Goal: Find specific page/section: Find specific page/section

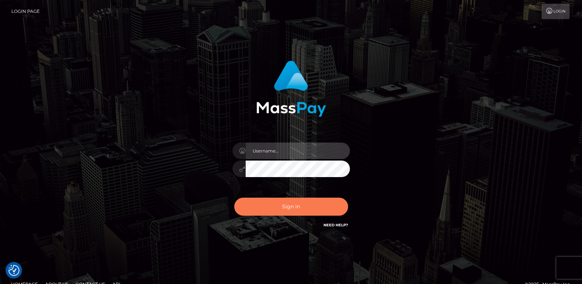
type input "[DOMAIN_NAME]"
click at [279, 210] on button "Sign in" at bounding box center [291, 207] width 114 height 18
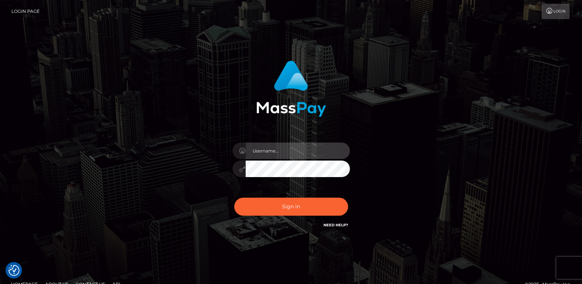
type input "[DOMAIN_NAME]"
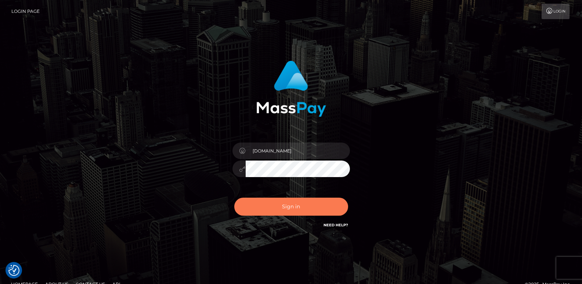
click at [279, 210] on button "Sign in" at bounding box center [291, 207] width 114 height 18
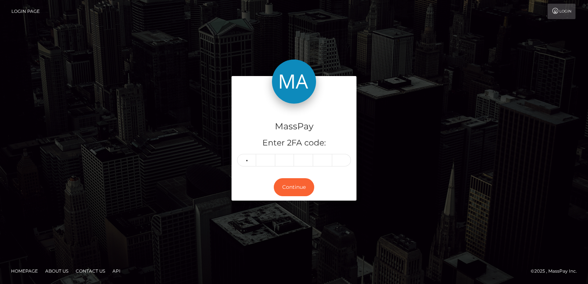
type input "3"
type input "8"
type input "2"
type input "5"
type input "9"
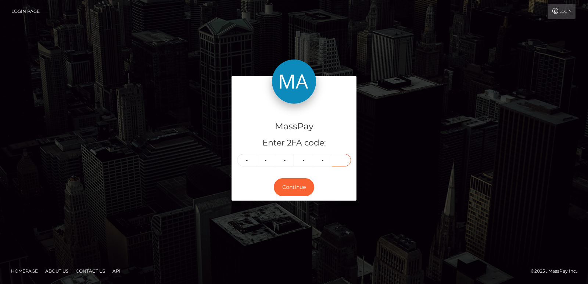
type input "7"
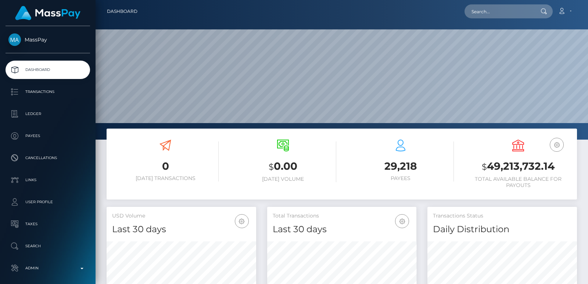
scroll to position [130, 149]
click at [478, 17] on input "text" at bounding box center [498, 11] width 69 height 14
paste input "anginaalona@gmail.com"
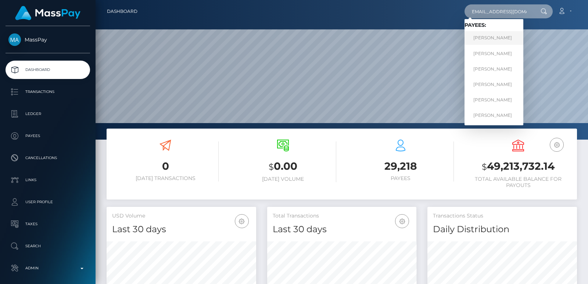
type input "anginaalona@gmail.com"
click at [483, 37] on link "Alena Sergeevna Chakaeva" at bounding box center [493, 38] width 59 height 14
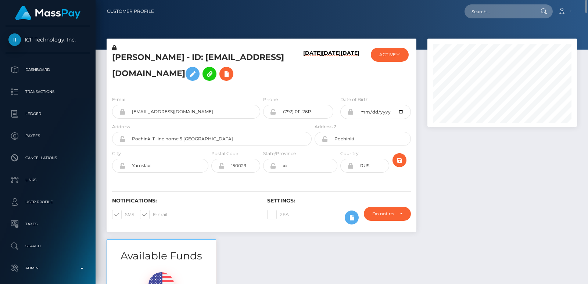
click at [122, 61] on h5 "Alena Sergeevna Chakaeva - ID: anginaalona@gmail.com" at bounding box center [209, 68] width 195 height 33
copy h5 "Alena"
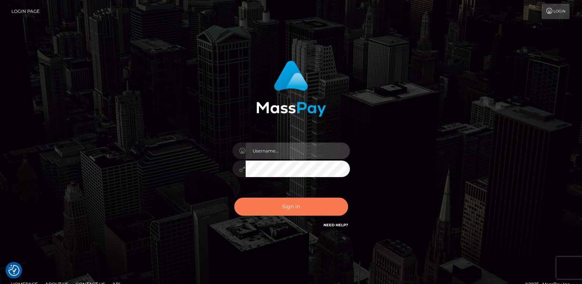
type input "[DOMAIN_NAME]"
click at [275, 212] on button "Sign in" at bounding box center [291, 207] width 114 height 18
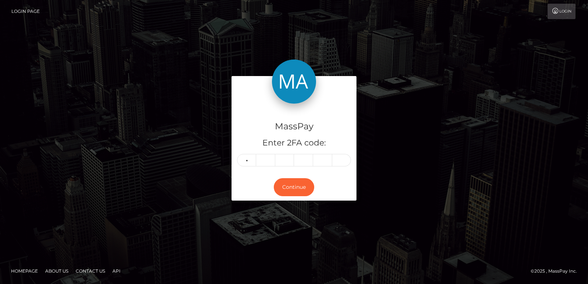
type input "6"
type input "0"
type input "6"
type input "5"
type input "3"
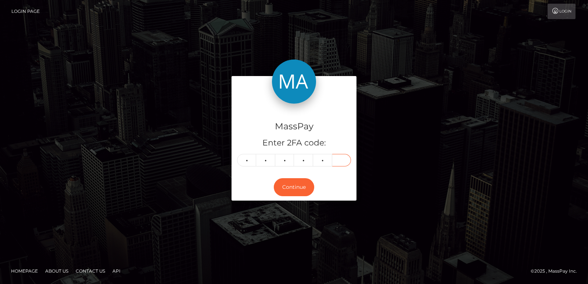
type input "5"
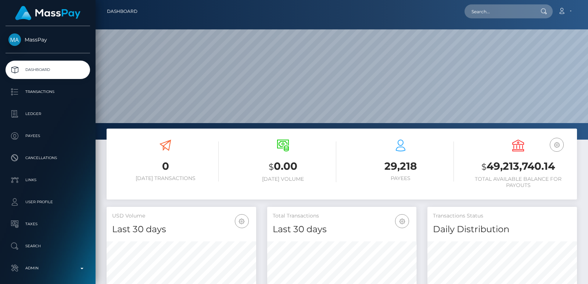
scroll to position [130, 149]
click at [484, 1] on nav "Dashboard Loading... Loading... Account Edit Profile" at bounding box center [342, 11] width 492 height 23
click at [481, 11] on input "text" at bounding box center [498, 11] width 69 height 14
paste input "[EMAIL_ADDRESS][DOMAIN_NAME]"
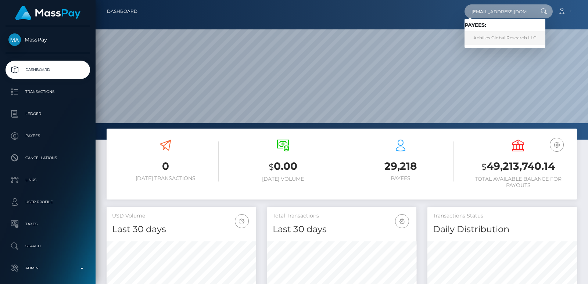
type input "[EMAIL_ADDRESS][DOMAIN_NAME]"
click at [491, 40] on link "Achilles Global Research LLC" at bounding box center [504, 38] width 81 height 14
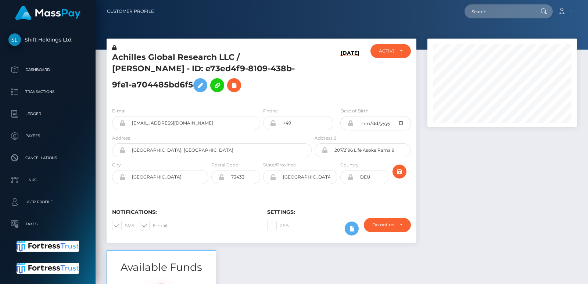
scroll to position [88, 149]
click at [486, 12] on input "text" at bounding box center [498, 11] width 69 height 14
paste input "[EMAIL_ADDRESS][DOMAIN_NAME]"
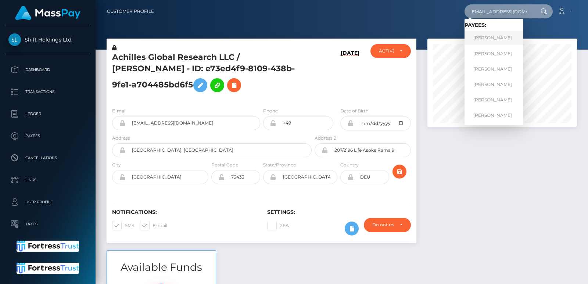
type input "[EMAIL_ADDRESS][DOMAIN_NAME]"
click at [498, 38] on link "Alena Sergeevna Chakaeva" at bounding box center [493, 38] width 59 height 14
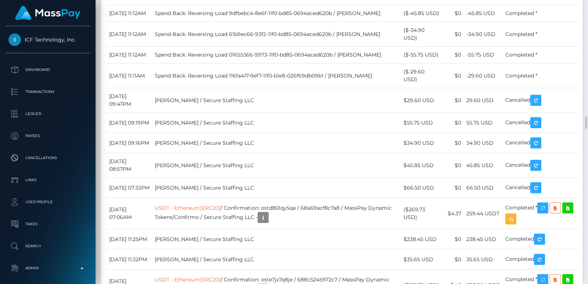
scroll to position [1819, 0]
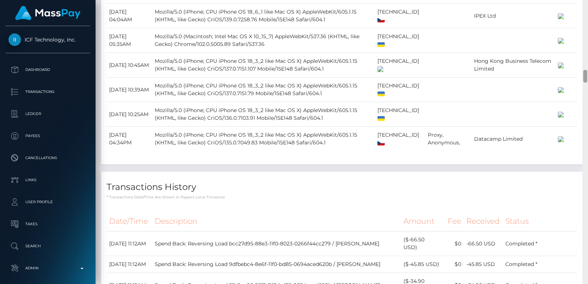
click at [588, 8] on div at bounding box center [585, 142] width 6 height 284
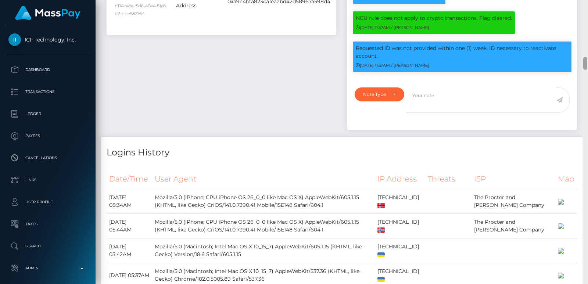
click at [588, 8] on div at bounding box center [585, 142] width 6 height 284
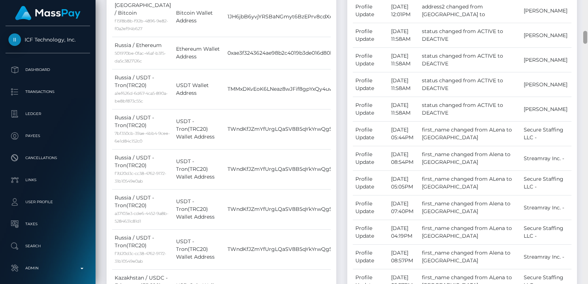
click at [588, 8] on div at bounding box center [585, 142] width 6 height 284
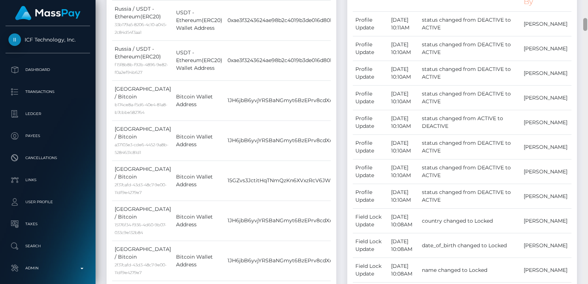
click at [588, 8] on div at bounding box center [585, 142] width 6 height 284
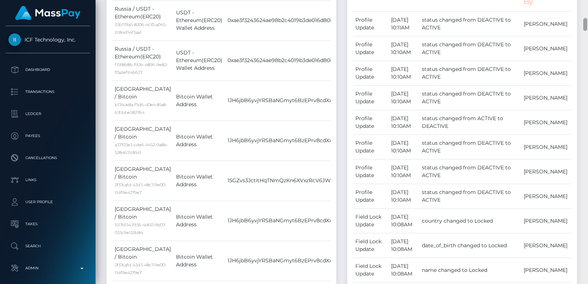
scroll to position [115, 0]
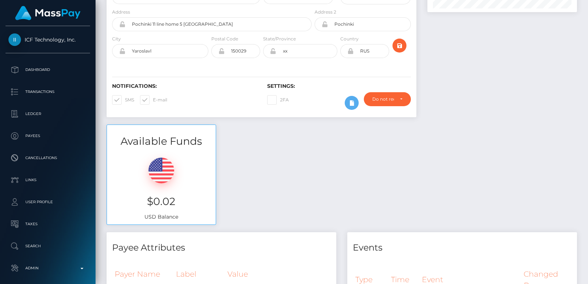
click at [586, 3] on div "Customer Profile Loading... Loading..." at bounding box center [342, 142] width 492 height 284
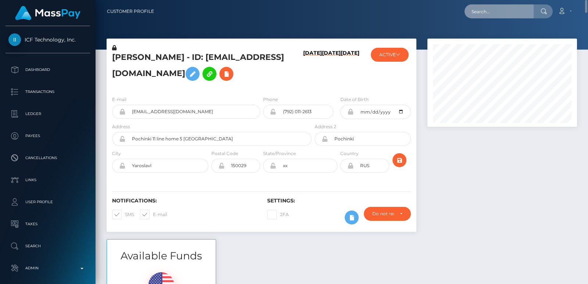
click at [497, 8] on input "text" at bounding box center [498, 11] width 69 height 14
paste input "shewkin_13@hotmail.co.uk"
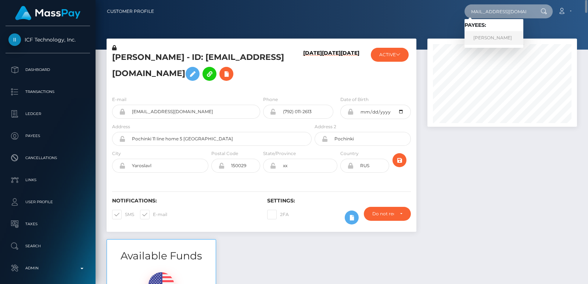
type input "shewkin_13@hotmail.co.uk"
click at [488, 36] on link "SOPHIE LAUREN HEWKIN" at bounding box center [493, 38] width 59 height 14
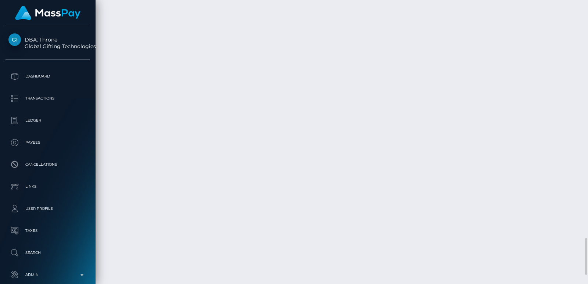
scroll to position [1911, 0]
click at [560, 121] on body "DBA: Throne Global Gifting Technologies Inc Dashboard Transactions Ledger Payees" at bounding box center [294, 142] width 588 height 284
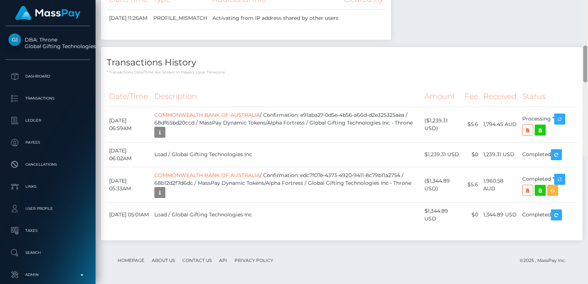
click at [588, 29] on div at bounding box center [585, 14] width 6 height 284
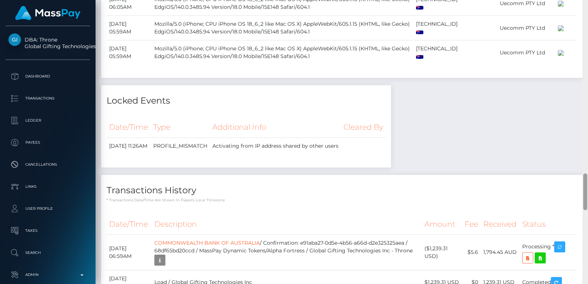
click at [588, 29] on div at bounding box center [585, 142] width 6 height 284
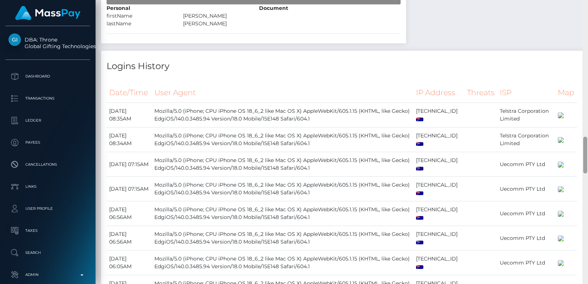
click at [588, 29] on div at bounding box center [585, 142] width 6 height 284
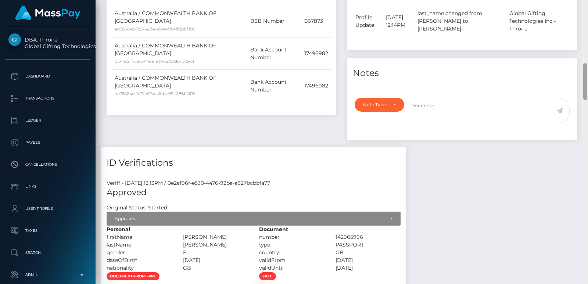
click at [588, 29] on div at bounding box center [585, 142] width 6 height 284
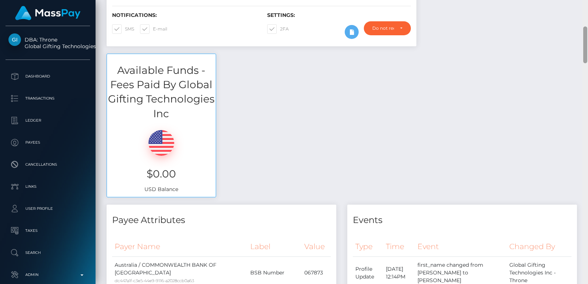
click at [588, 29] on div at bounding box center [585, 142] width 6 height 284
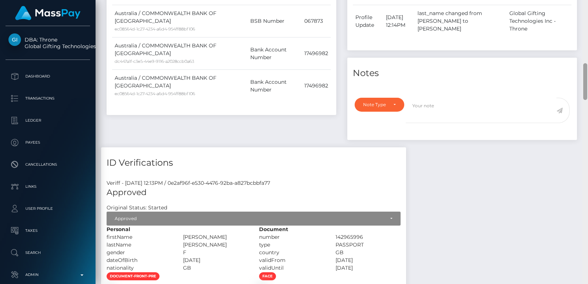
scroll to position [207, 0]
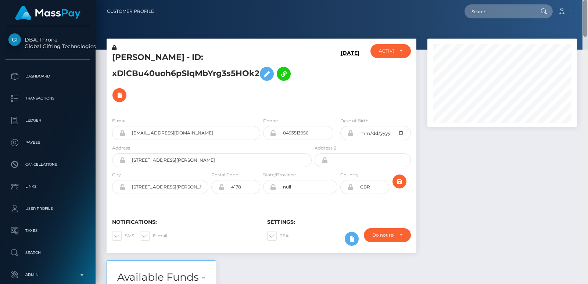
click at [587, 8] on div "Customer Profile Loading... Loading..." at bounding box center [342, 142] width 492 height 284
click at [132, 55] on h5 "SOPHIE LAUREN HEWKIN - ID: xDlCBu40uoh6pSIqMbYrg3s5HOk2" at bounding box center [209, 79] width 195 height 54
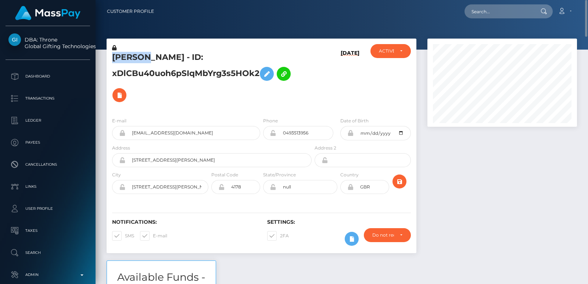
click at [132, 55] on h5 "SOPHIE LAUREN HEWKIN - ID: xDlCBu40uoh6pSIqMbYrg3s5HOk2" at bounding box center [209, 79] width 195 height 54
